Goal: Task Accomplishment & Management: Manage account settings

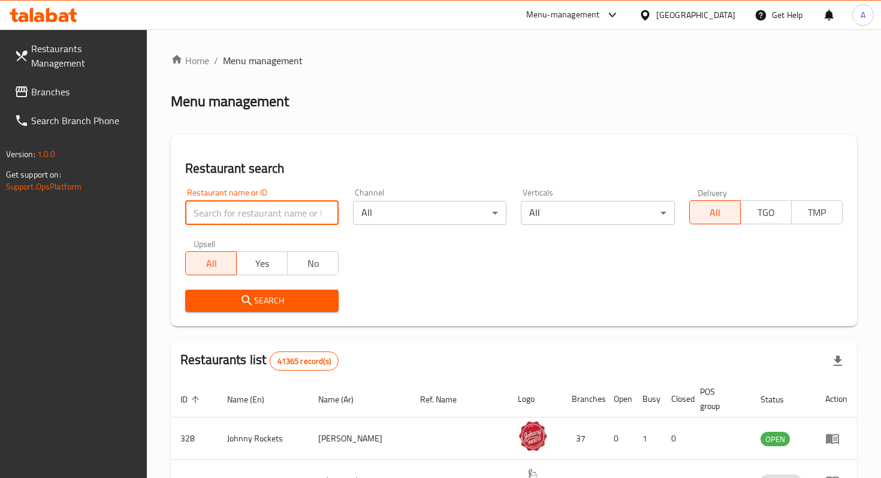
click at [296, 219] on input "search" at bounding box center [261, 213] width 153 height 24
type input "maiz tacos"
click at [318, 218] on input "maiz tacos" at bounding box center [261, 213] width 153 height 24
click at [324, 217] on input "maiz tacos" at bounding box center [261, 213] width 153 height 24
click at [330, 209] on input "maiz tacos" at bounding box center [261, 213] width 153 height 24
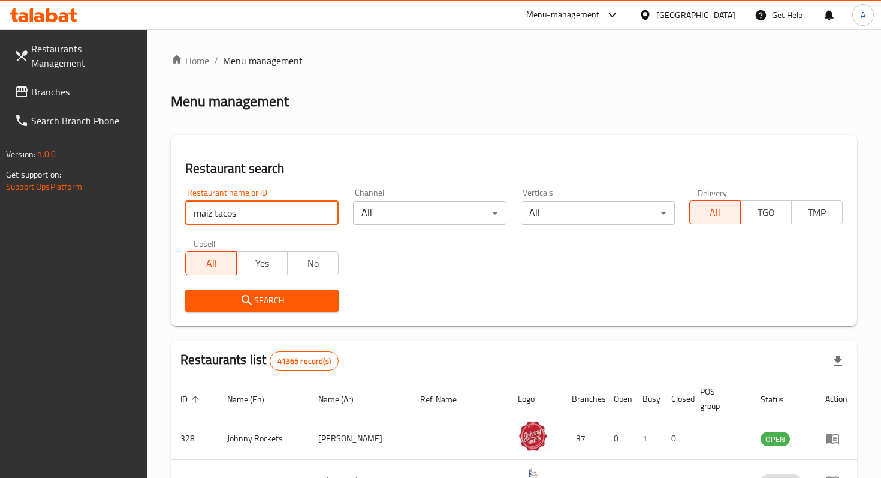
click at [328, 211] on input "maiz tacos" at bounding box center [261, 213] width 153 height 24
click at [322, 213] on input "search" at bounding box center [261, 213] width 153 height 24
click at [287, 220] on input "search" at bounding box center [261, 213] width 153 height 24
paste input "689668"
type input "689668"
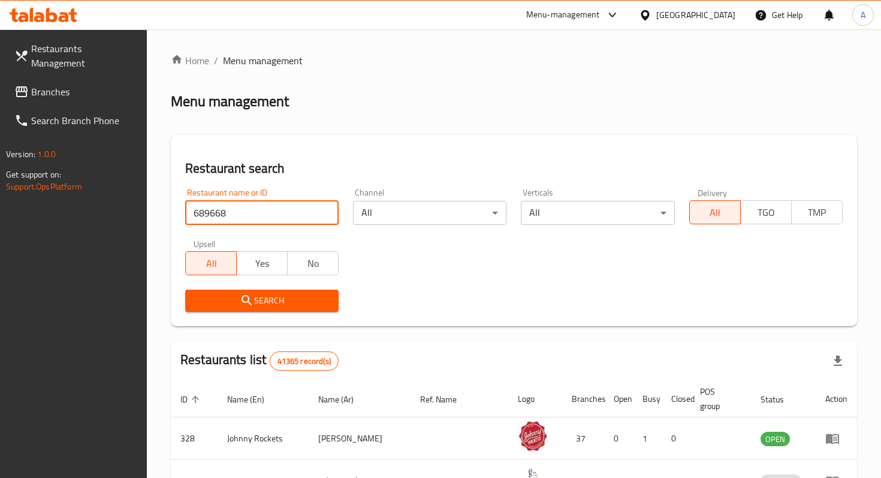
click button "Search" at bounding box center [261, 301] width 153 height 22
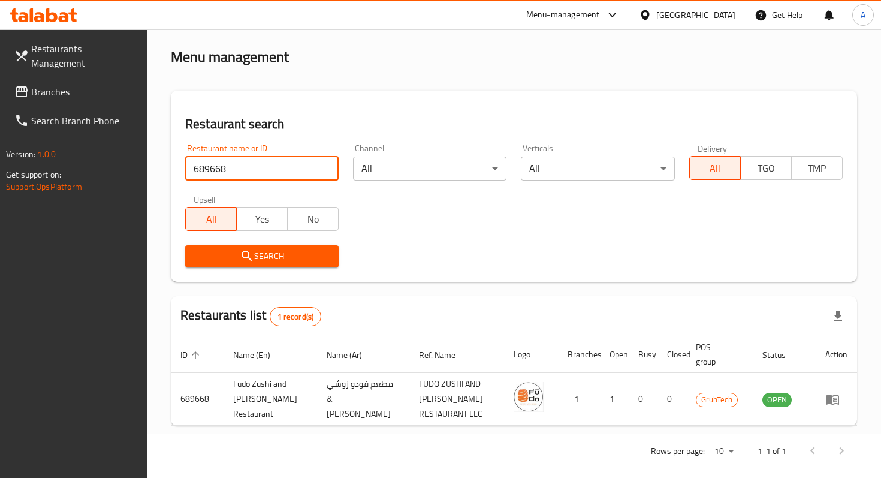
scroll to position [47, 0]
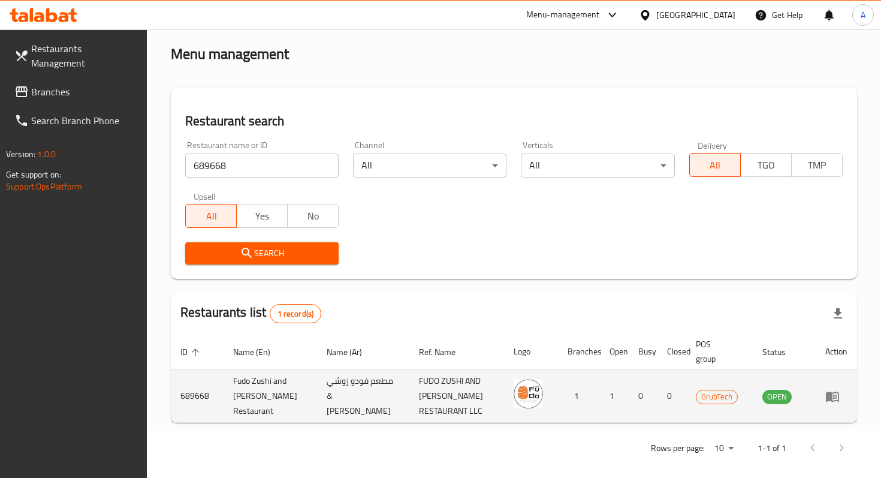
click at [839, 394] on icon "enhanced table" at bounding box center [832, 396] width 13 height 10
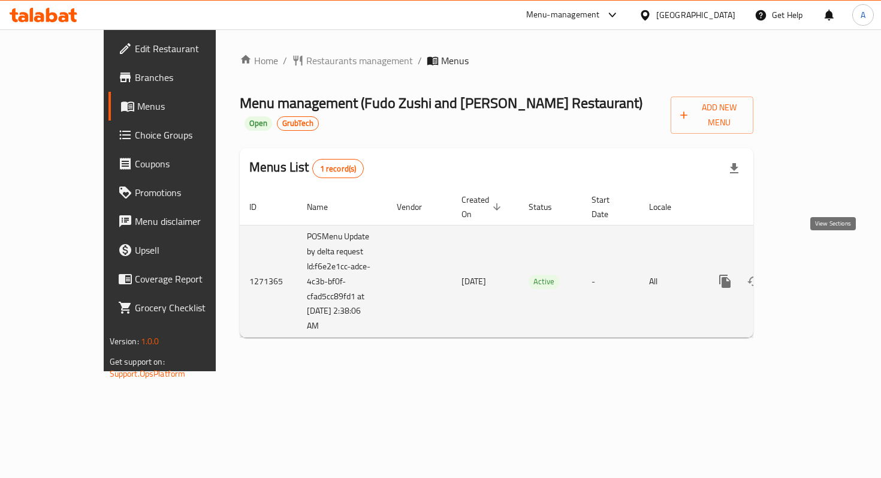
click at [819, 274] on icon "enhanced table" at bounding box center [812, 281] width 14 height 14
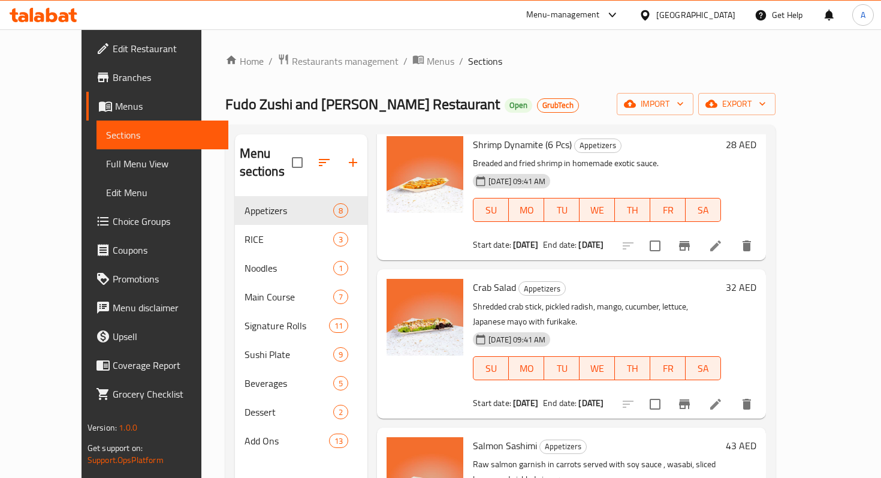
scroll to position [79, 0]
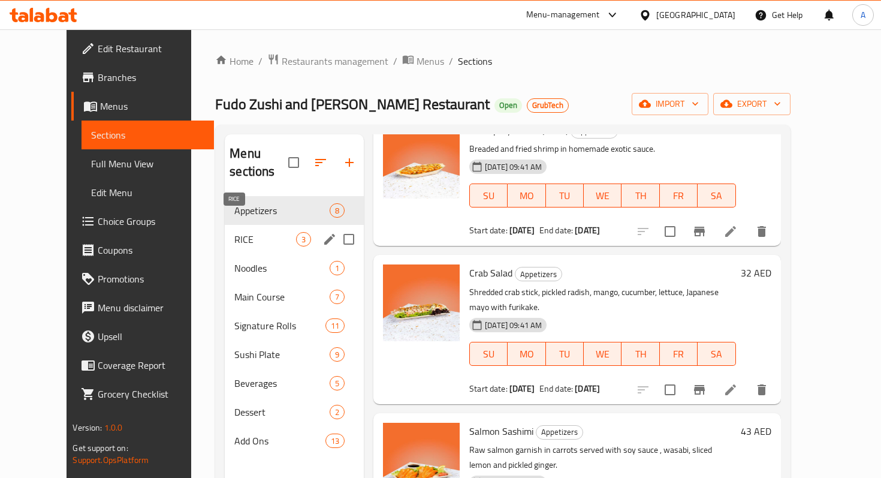
click at [235, 232] on span "RICE" at bounding box center [265, 239] width 62 height 14
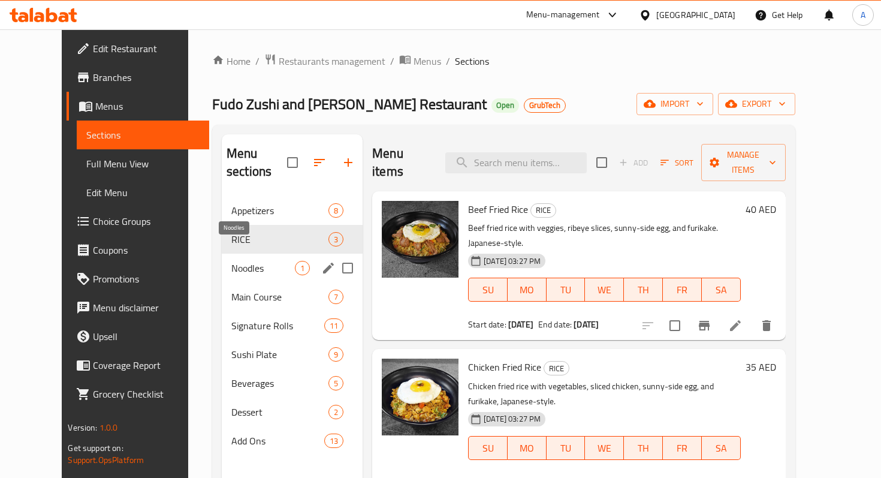
click at [235, 261] on span "Noodles" at bounding box center [263, 268] width 64 height 14
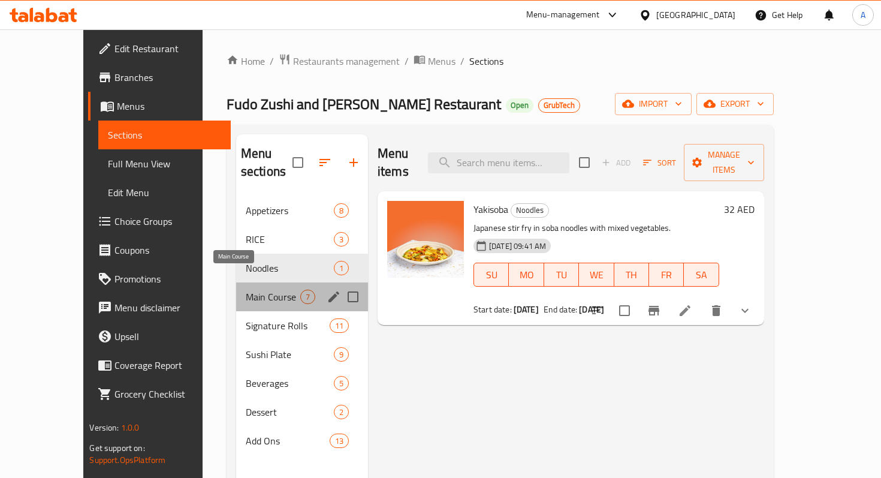
click at [246, 290] on span "Main Course" at bounding box center [273, 297] width 55 height 14
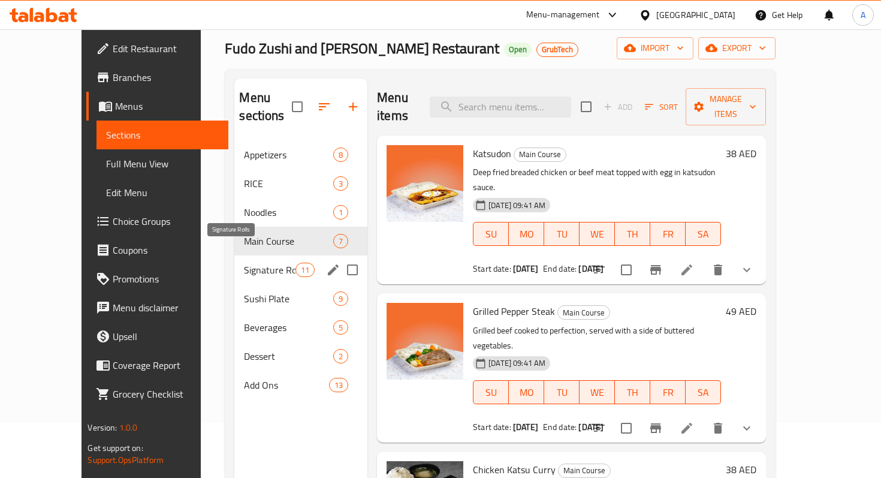
scroll to position [168, 0]
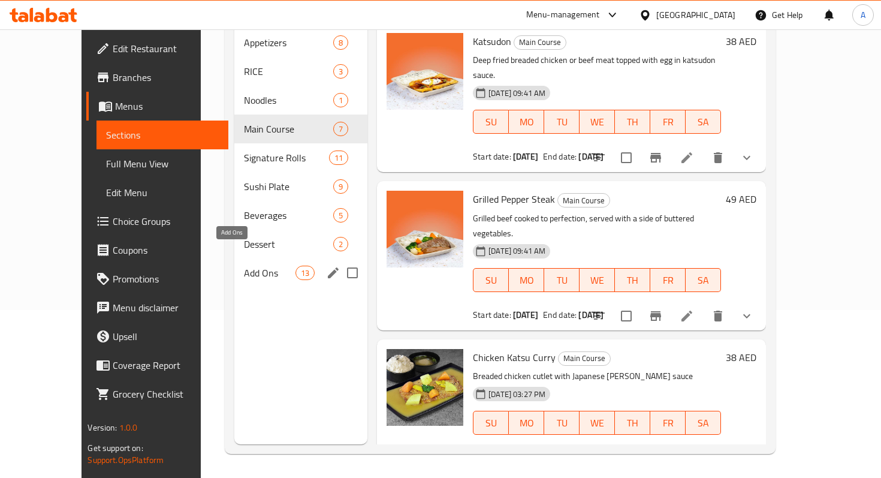
click at [244, 266] on span "Add Ons" at bounding box center [269, 273] width 51 height 14
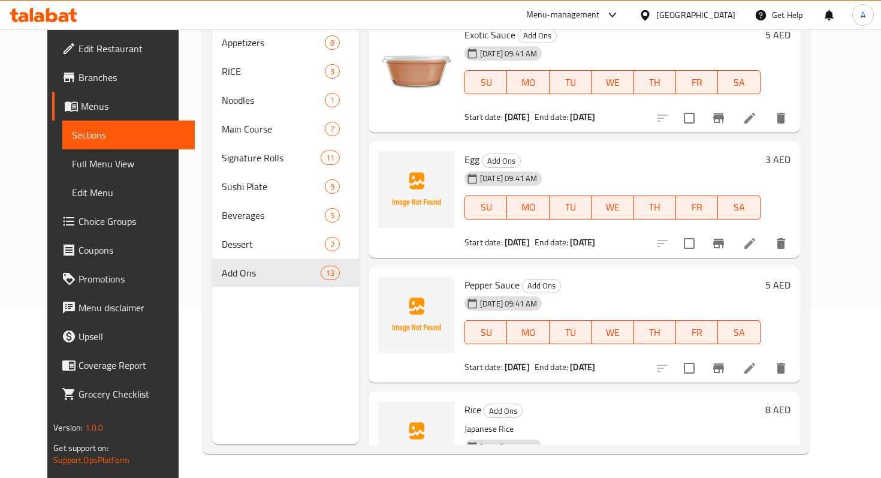
scroll to position [743, 0]
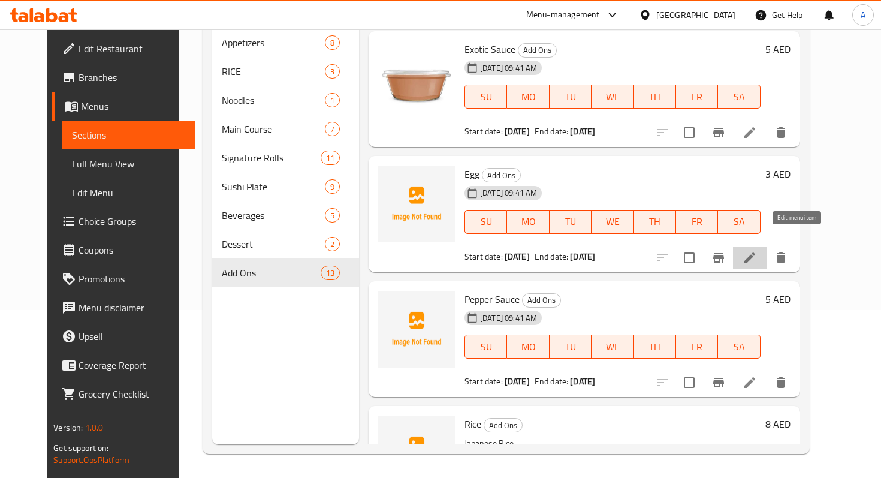
click at [757, 251] on icon at bounding box center [750, 258] width 14 height 14
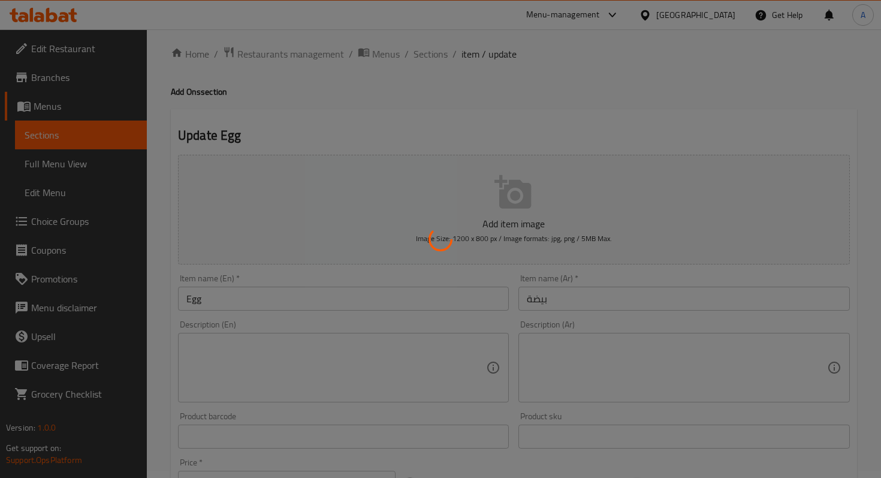
scroll to position [8, 0]
click at [443, 242] on icon at bounding box center [441, 239] width 24 height 24
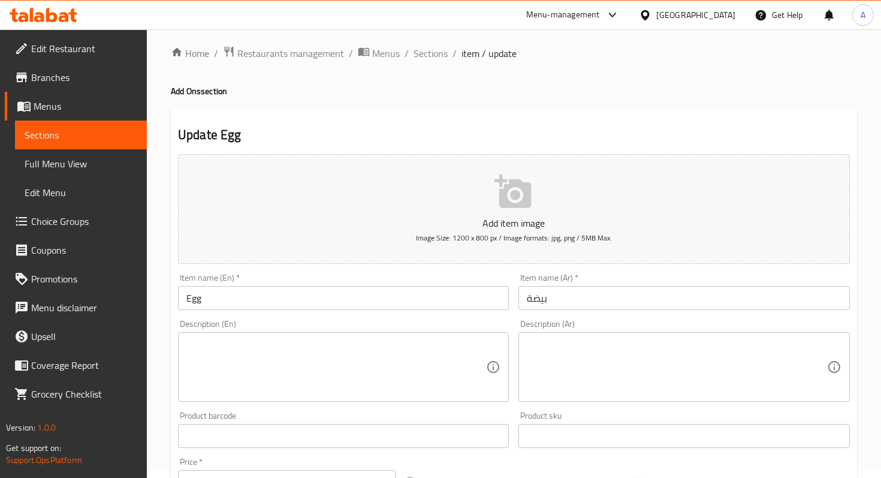
drag, startPoint x: 415, startPoint y: 238, endPoint x: 591, endPoint y: 266, distance: 177.9
click at [592, 266] on div "Add item image Image Size: 1200 x 800 px / Image formats: jpg, png / 5MB Max." at bounding box center [514, 208] width 682 height 119
drag, startPoint x: 390, startPoint y: 236, endPoint x: 345, endPoint y: 100, distance: 143.3
click at [345, 98] on div "Home / Restaurants management / Menus / Sections / item / update Add Ons sectio…" at bounding box center [514, 437] width 686 height 783
